Goal: Task Accomplishment & Management: Use online tool/utility

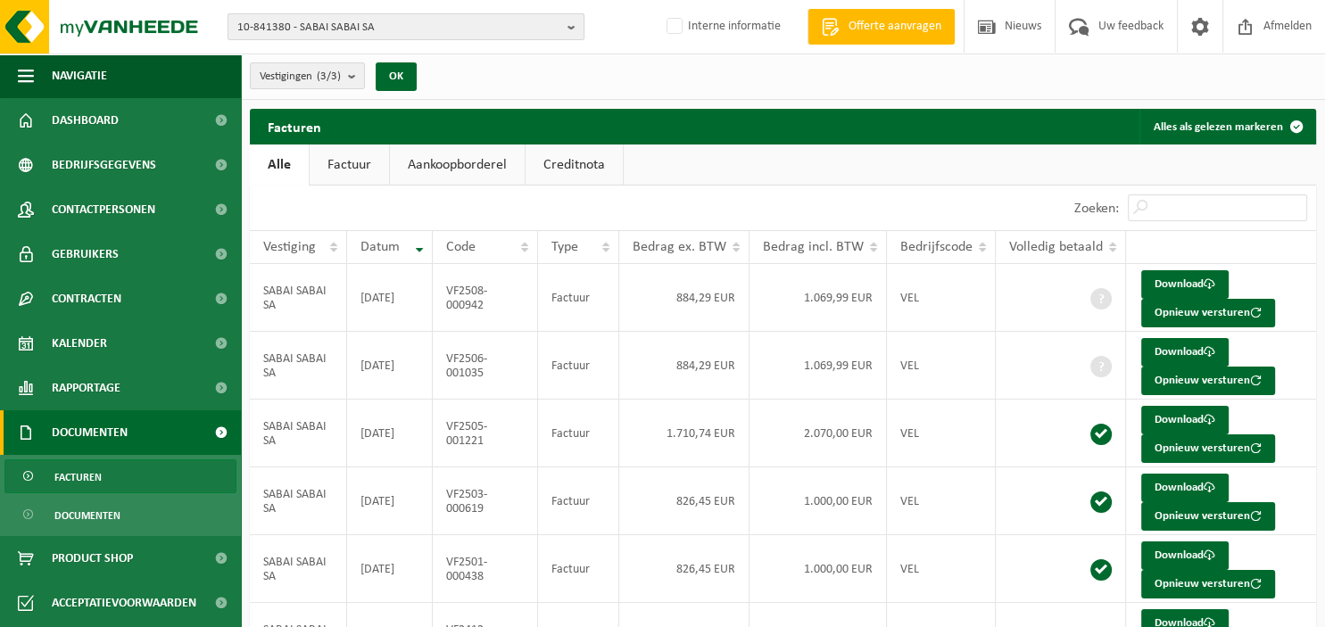
click at [570, 27] on b "button" at bounding box center [575, 26] width 16 height 25
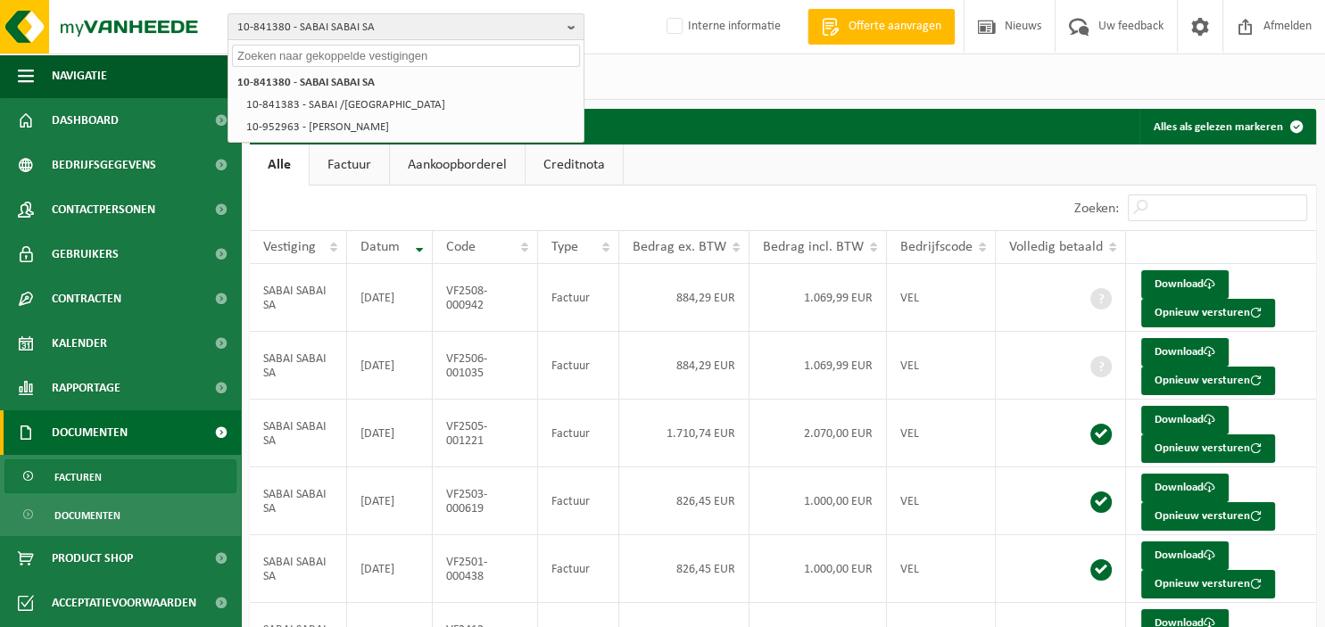
click at [391, 61] on input "text" at bounding box center [406, 56] width 348 height 22
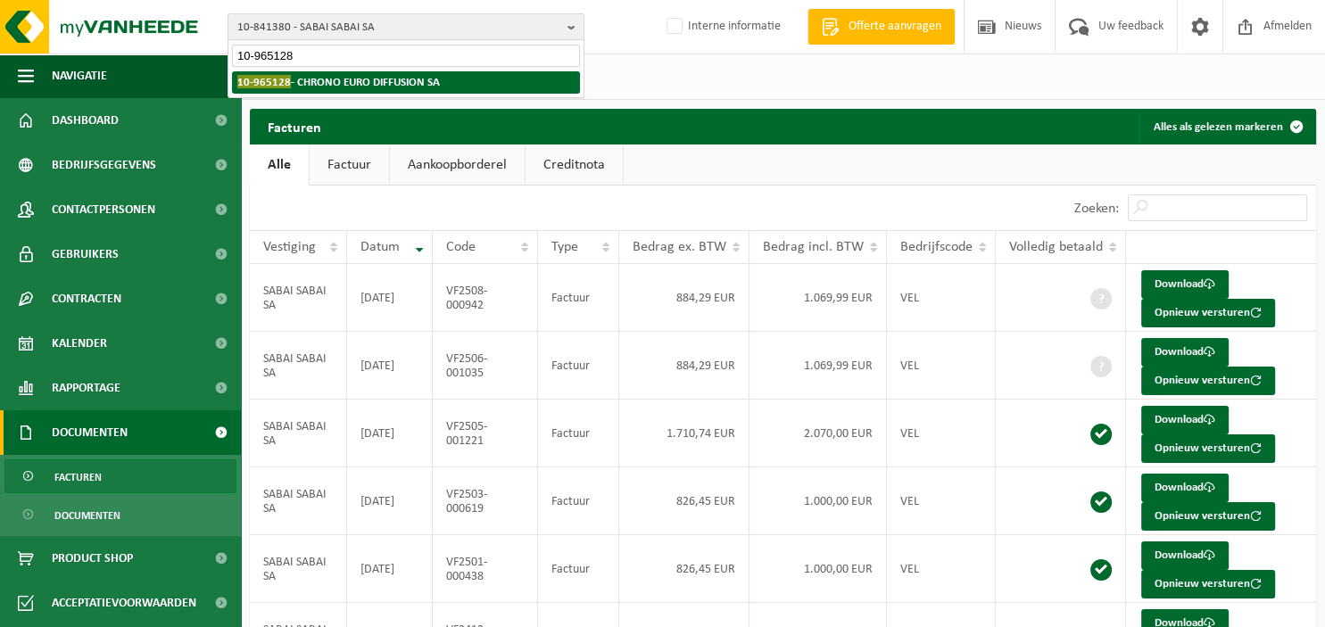
type input "10-965128"
click at [431, 87] on strong "10-965128 - CHRONO EURO DIFFUSION SA" at bounding box center [338, 81] width 202 height 13
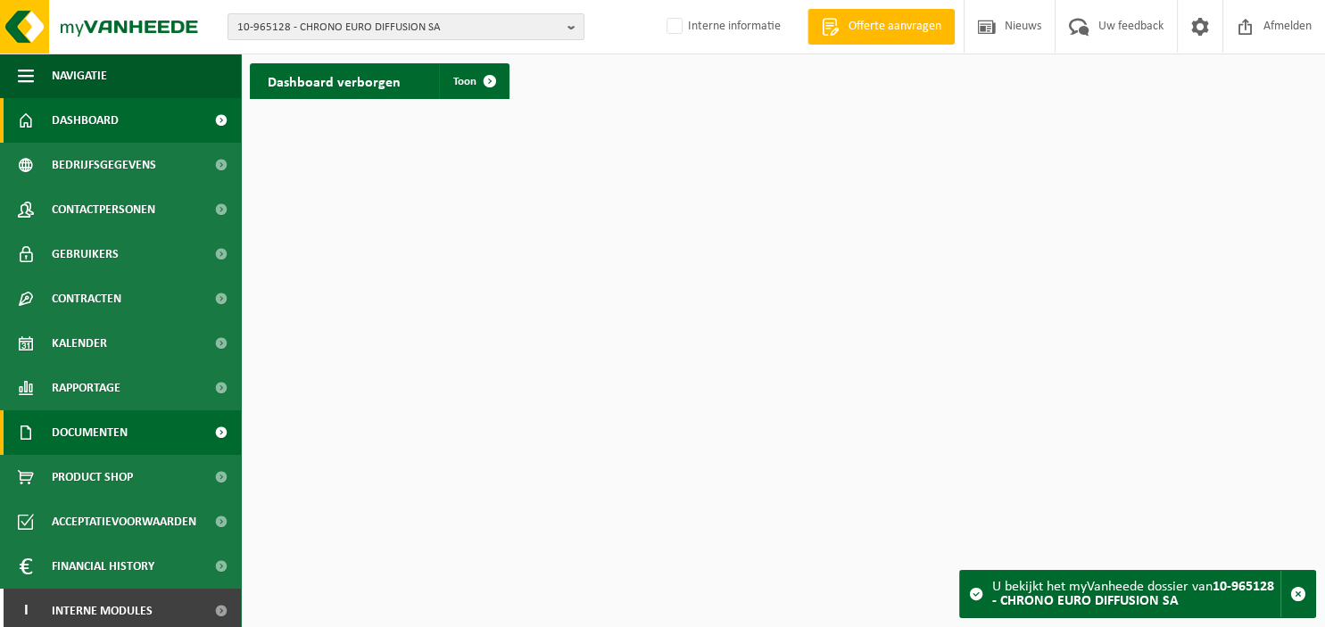
click at [104, 434] on span "Documenten" at bounding box center [90, 432] width 76 height 45
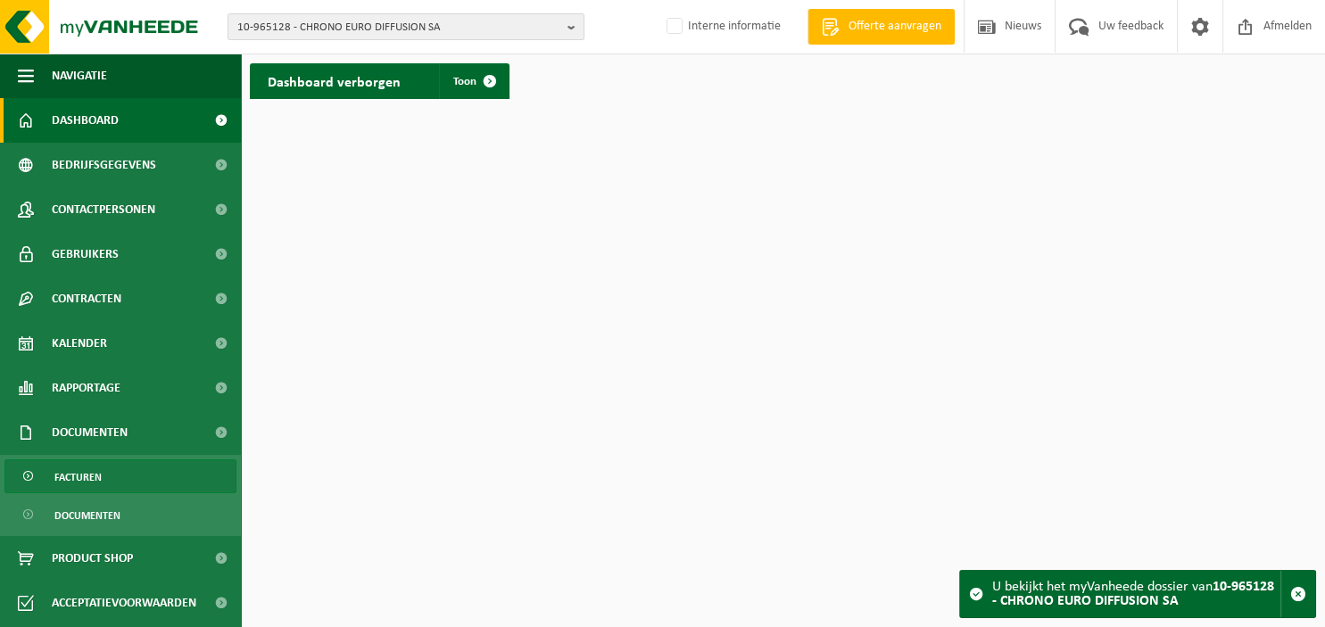
click at [100, 469] on span "Facturen" at bounding box center [77, 477] width 47 height 34
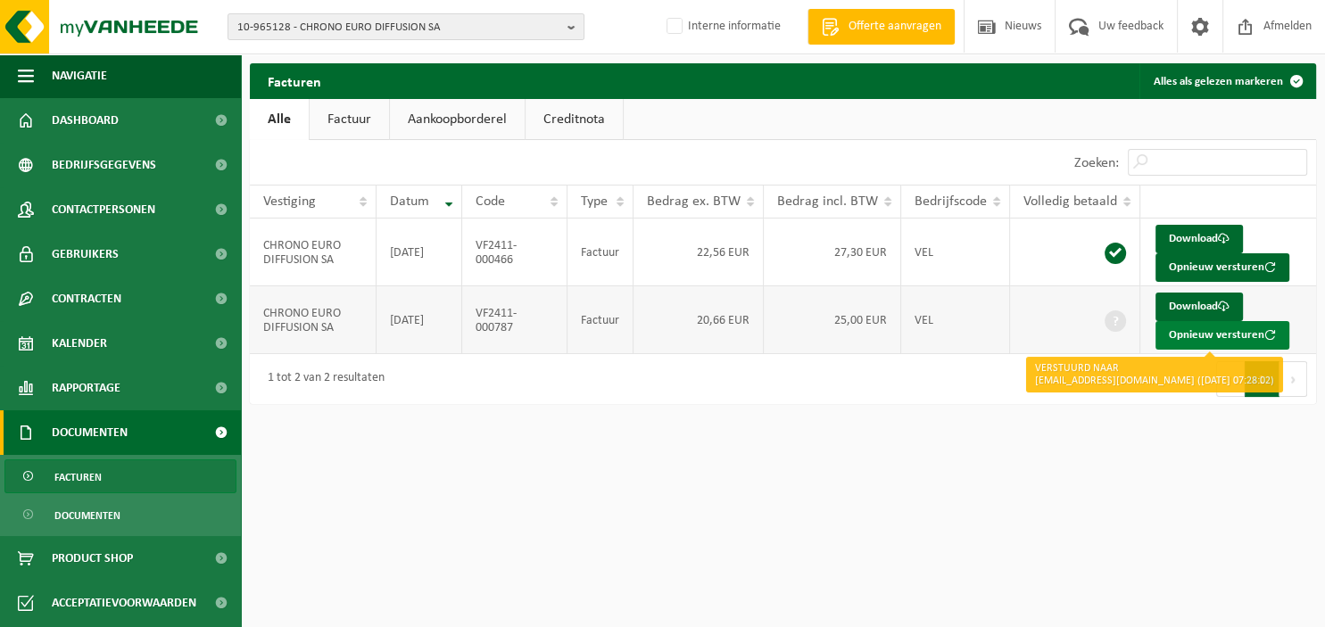
click at [1204, 330] on button "Opnieuw versturen" at bounding box center [1222, 335] width 134 height 29
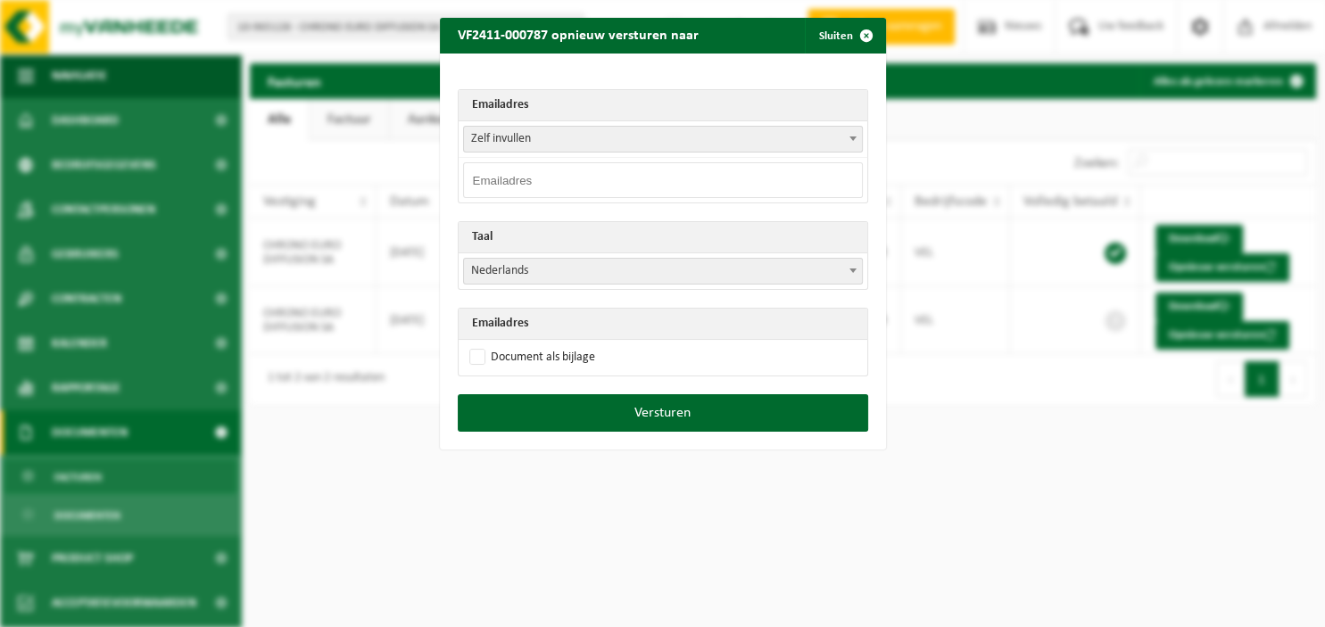
click at [568, 194] on input "email" at bounding box center [663, 180] width 400 height 36
paste input "accounting@chronodiffusion.be"
type input "accounting@chronodiffusion.be"
click at [855, 272] on span at bounding box center [853, 270] width 18 height 23
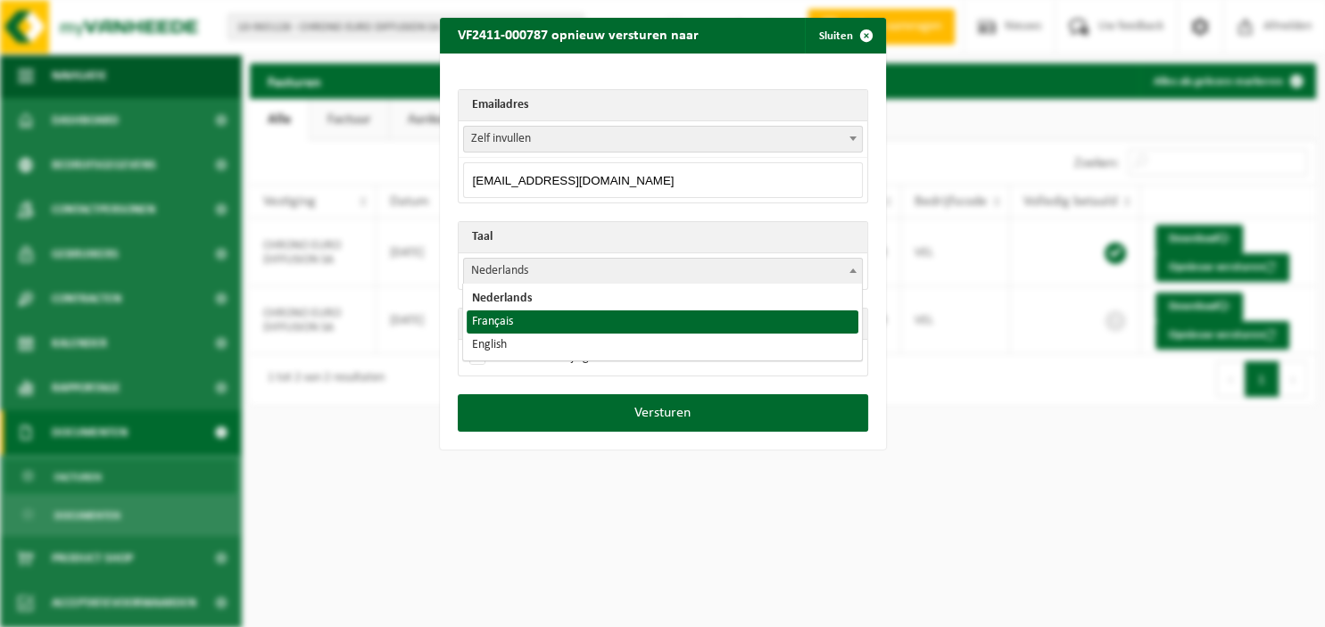
select select "fr"
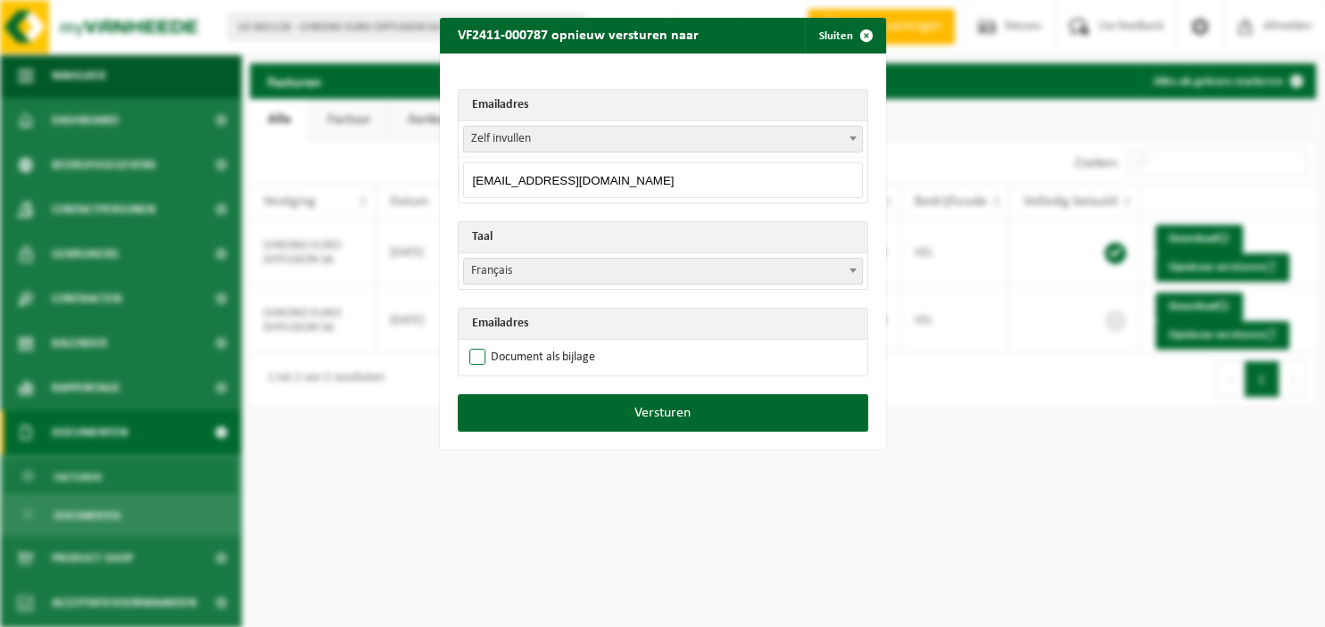
click at [529, 355] on label "Document als bijlage" at bounding box center [530, 357] width 129 height 27
click at [529, 344] on input "Document als bijlage" at bounding box center [685, 343] width 446 height 1
checkbox input "true"
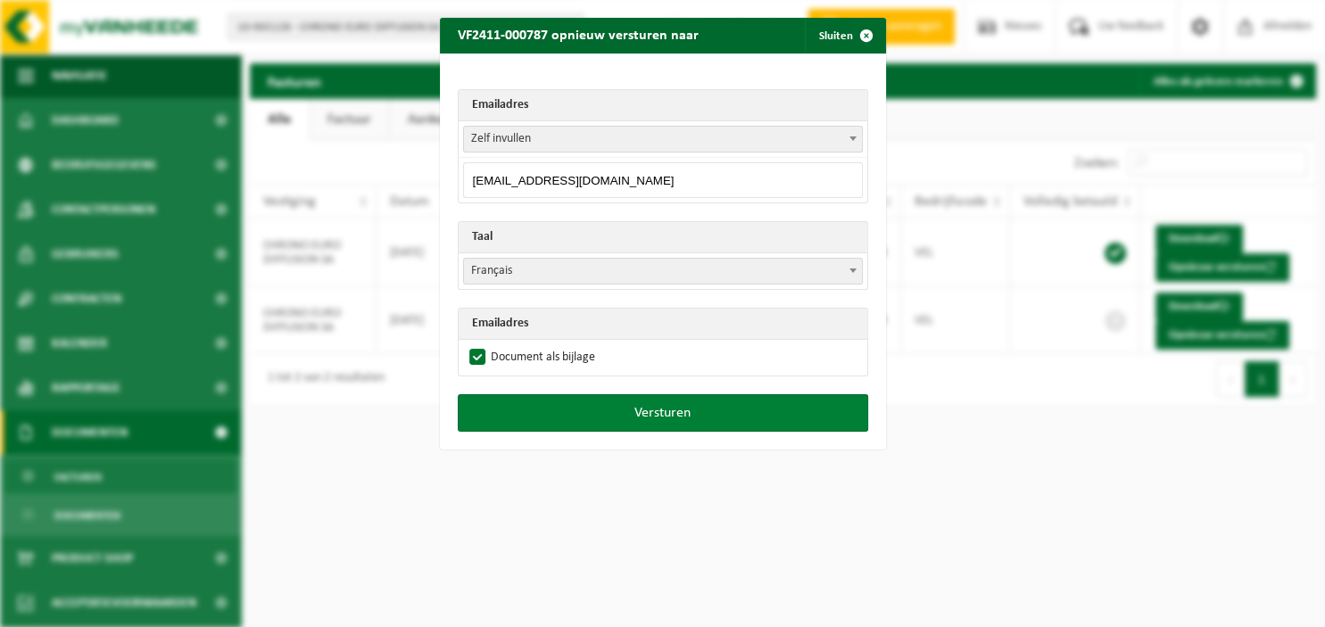
click at [609, 407] on button "Versturen" at bounding box center [663, 412] width 410 height 37
